Goal: Task Accomplishment & Management: Manage account settings

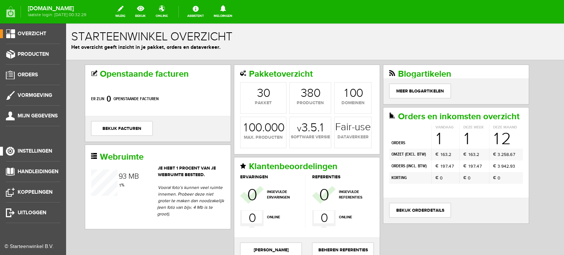
click at [50, 150] on span "Instellingen" at bounding box center [35, 151] width 34 height 6
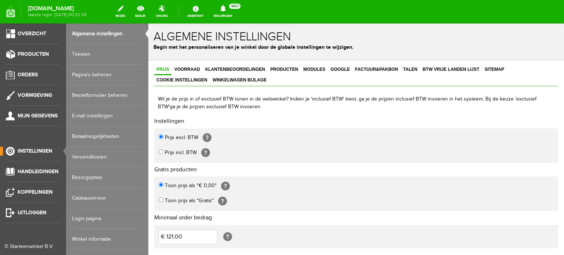
click at [95, 218] on link "Login pagina" at bounding box center [107, 218] width 70 height 21
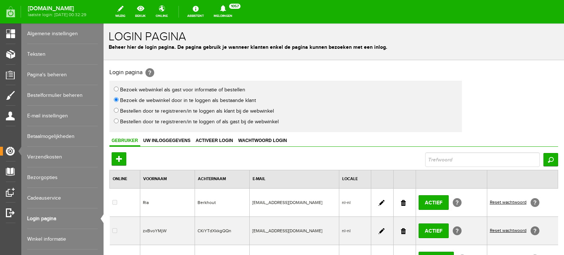
click at [401, 228] on link at bounding box center [403, 231] width 5 height 6
click at [379, 200] on link at bounding box center [381, 203] width 6 height 6
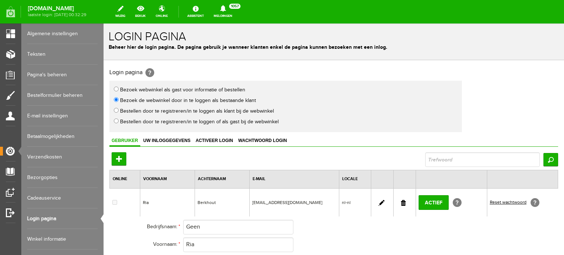
click at [401, 202] on link at bounding box center [403, 203] width 5 height 6
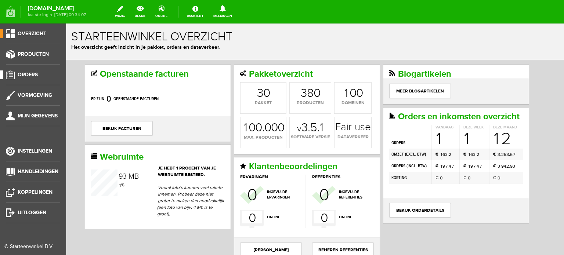
click at [34, 73] on span "Orders" at bounding box center [28, 75] width 20 height 6
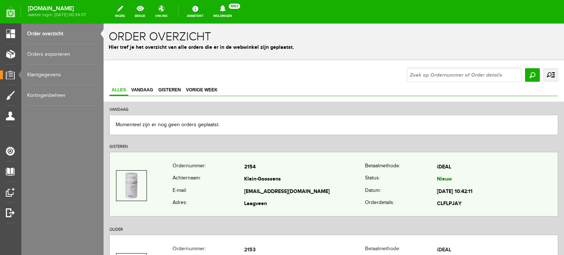
click at [258, 177] on td "Klein-Goossens" at bounding box center [304, 180] width 121 height 12
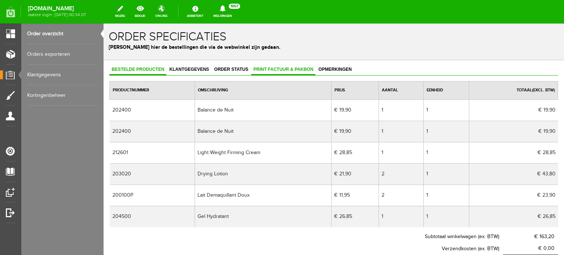
click at [298, 71] on span "Print factuur & pakbon" at bounding box center [283, 69] width 64 height 5
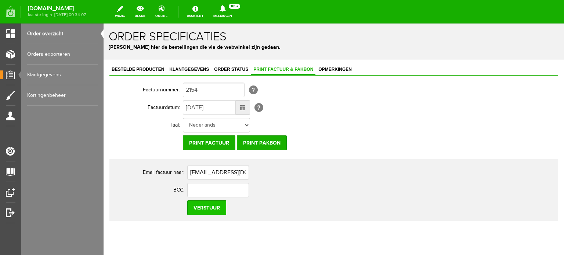
click at [212, 205] on input "Verstuur" at bounding box center [206, 207] width 39 height 15
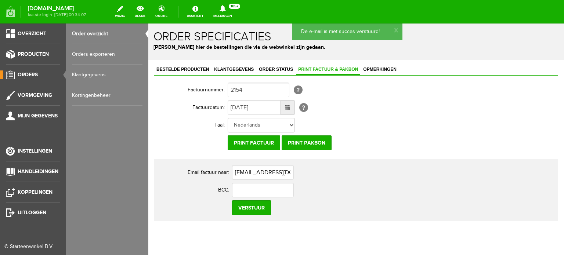
click at [30, 72] on span "Orders" at bounding box center [28, 75] width 20 height 6
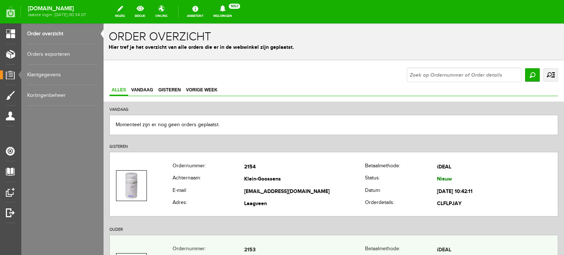
click at [254, 248] on td "2153" at bounding box center [304, 250] width 121 height 12
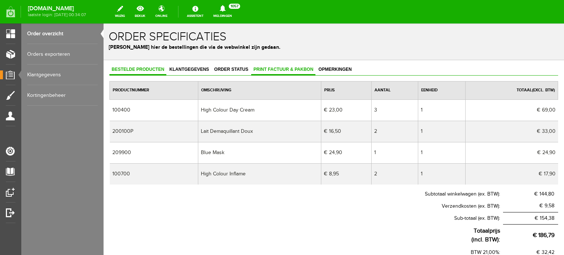
click at [288, 65] on link "Print factuur & pakbon" at bounding box center [283, 70] width 64 height 11
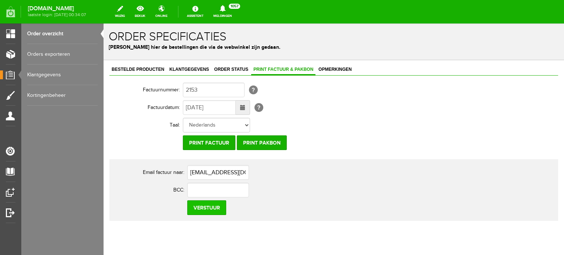
click at [207, 205] on input "Verstuur" at bounding box center [206, 207] width 39 height 15
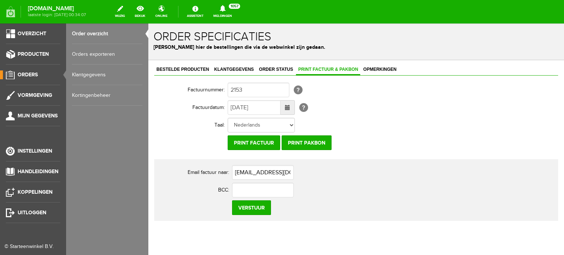
click at [32, 74] on span "Orders" at bounding box center [28, 75] width 20 height 6
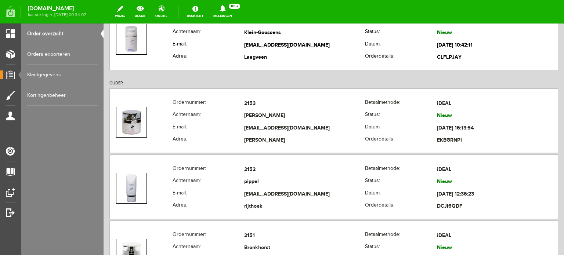
scroll to position [161, 0]
